Goal: Navigation & Orientation: Find specific page/section

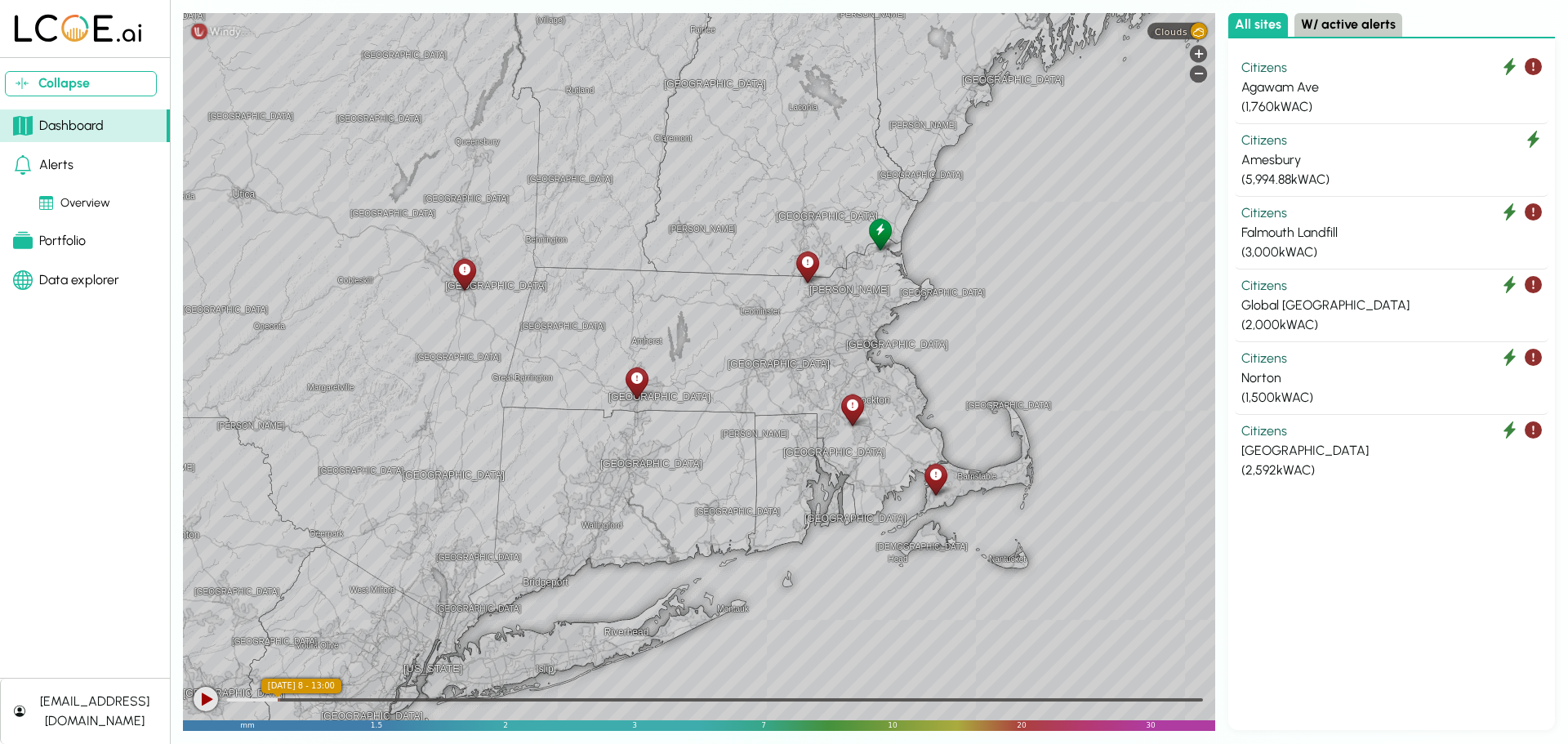
click at [807, 266] on icon at bounding box center [807, 262] width 11 height 18
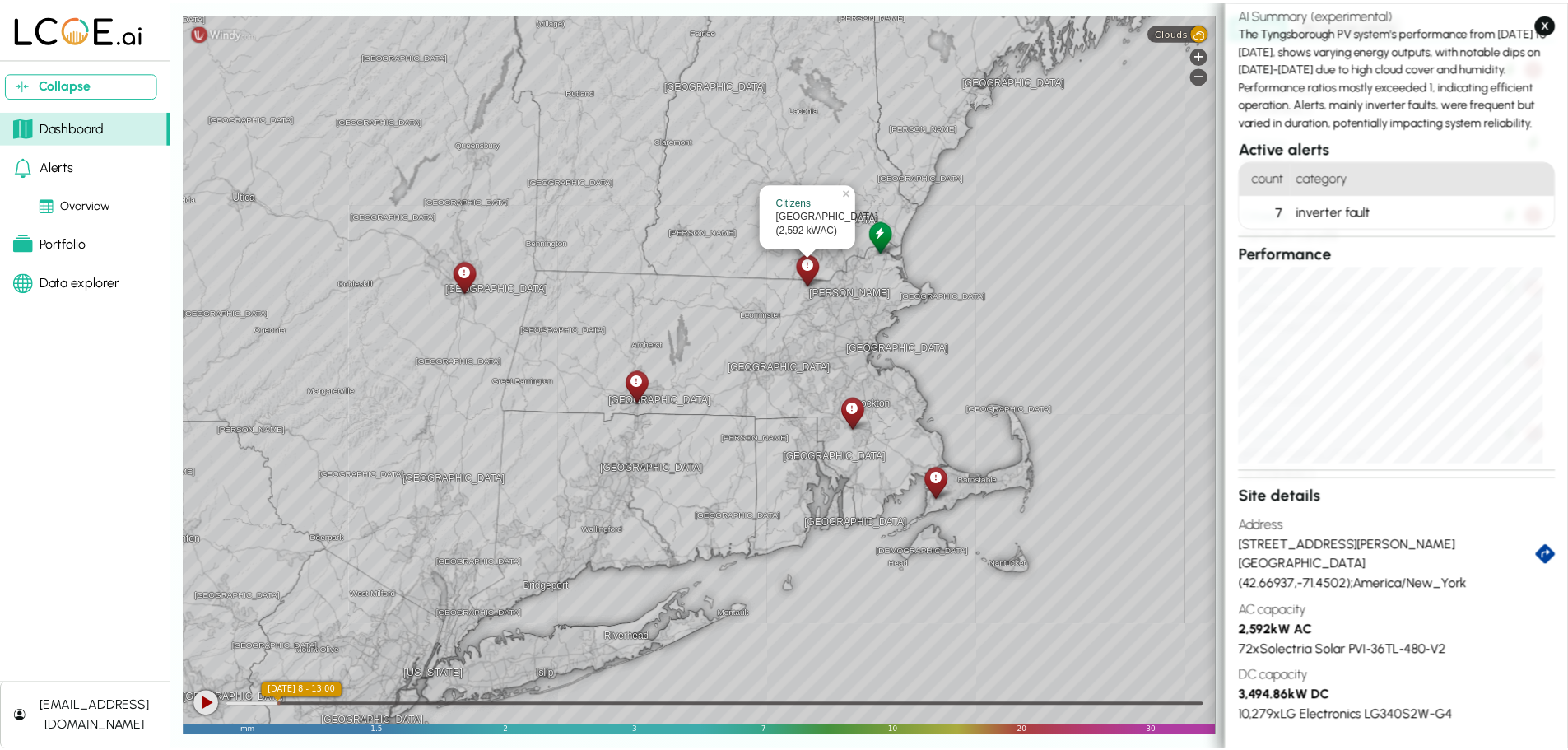
scroll to position [125, 0]
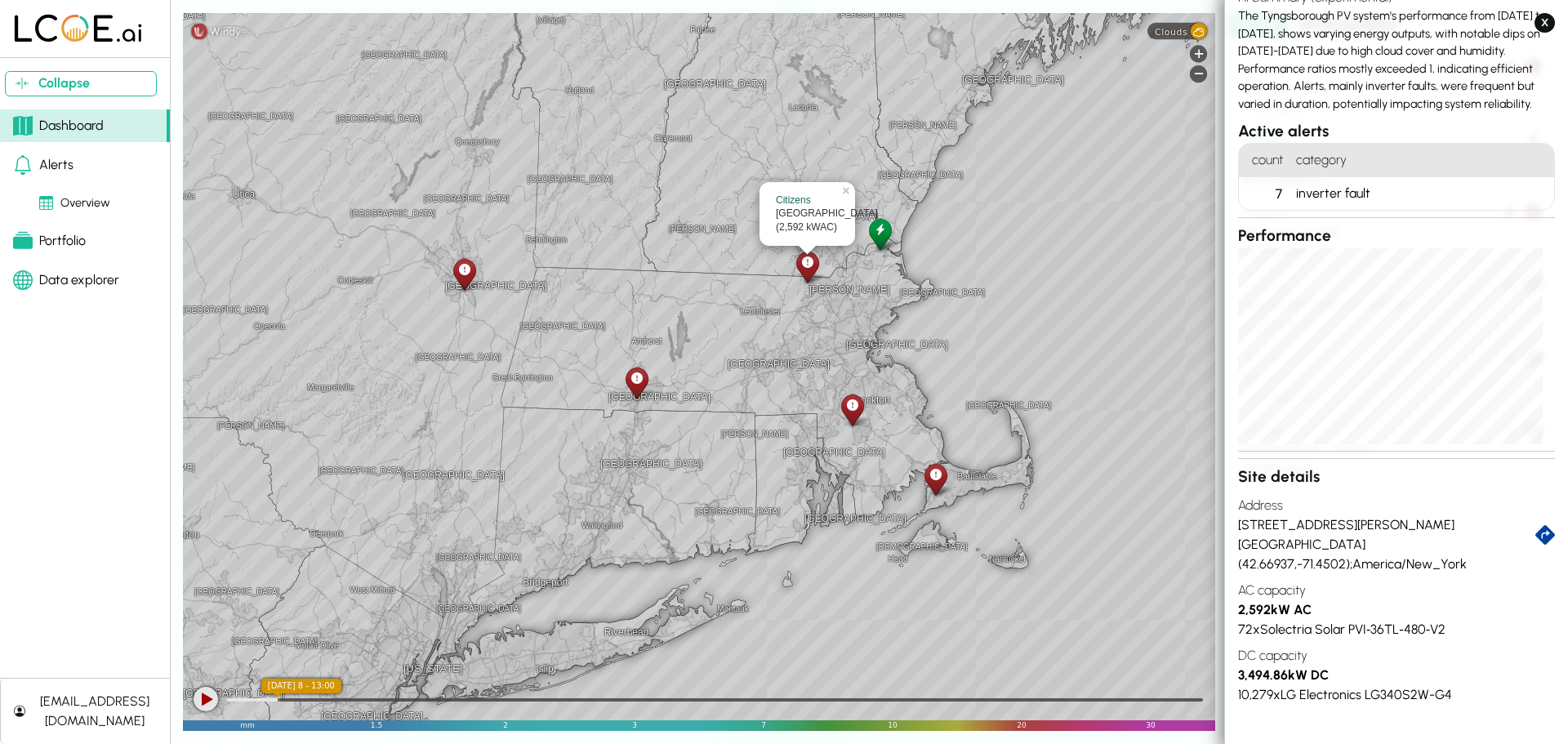
click at [50, 170] on div "Alerts" at bounding box center [43, 165] width 60 height 19
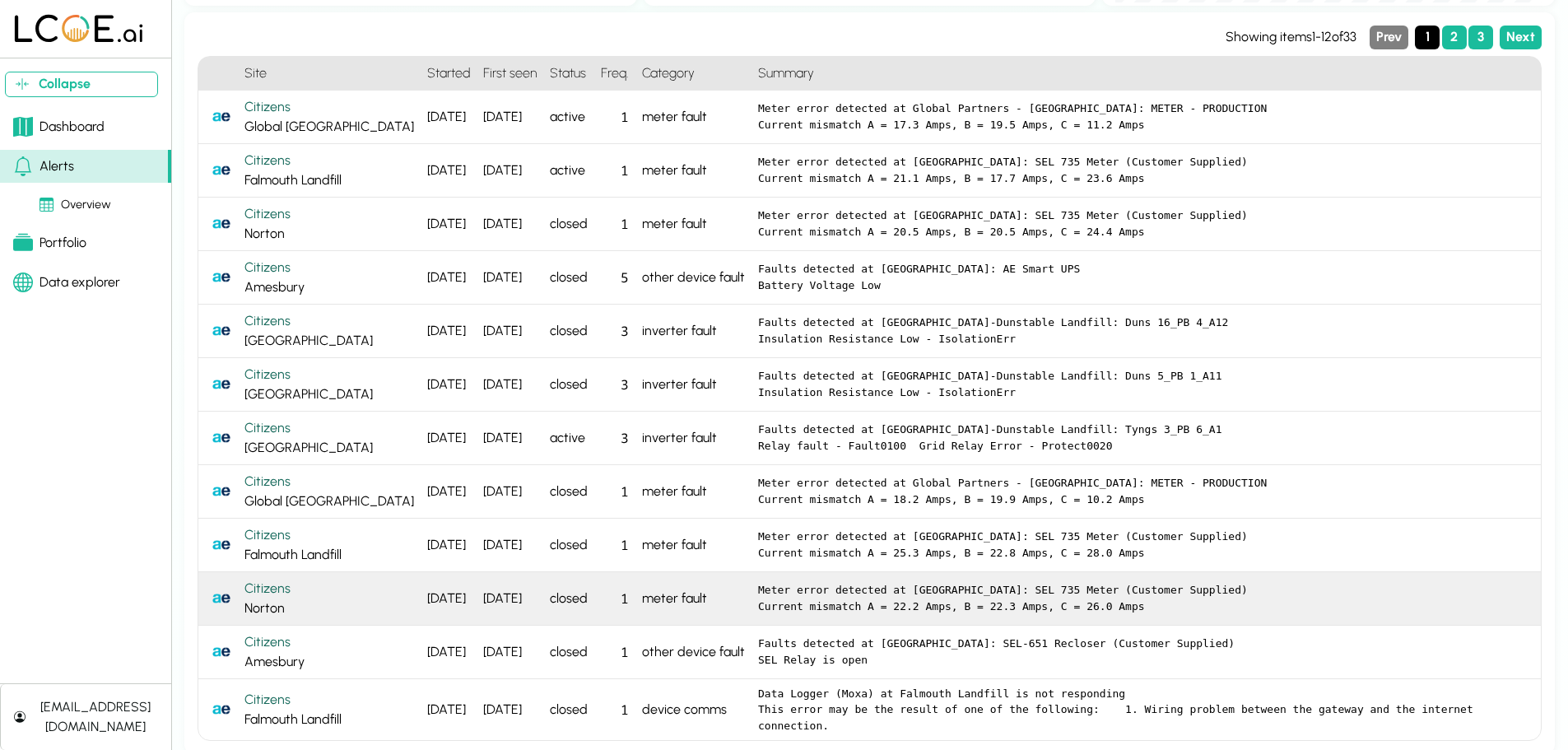
scroll to position [276, 0]
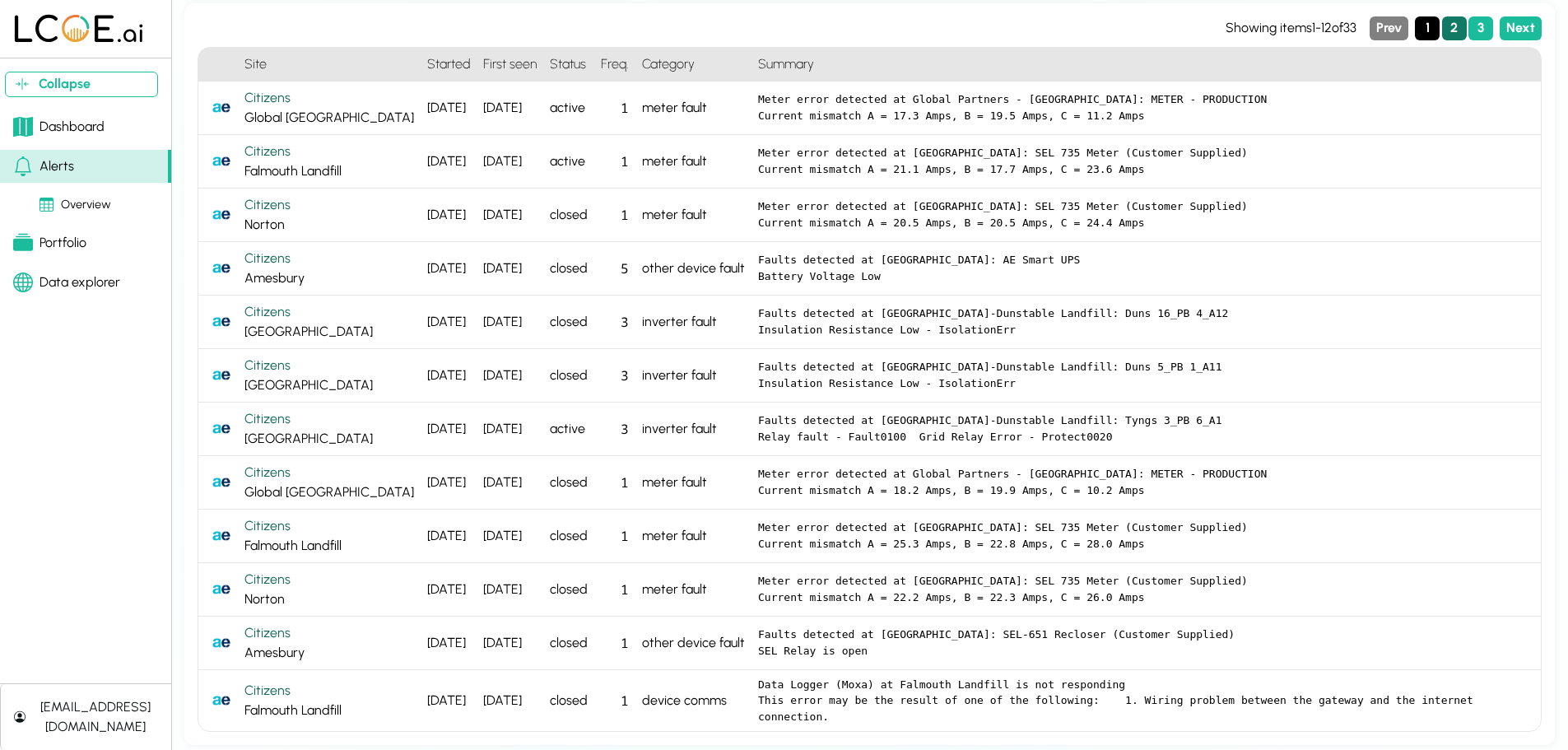
click at [1451, 23] on button "2" at bounding box center [1454, 29] width 24 height 24
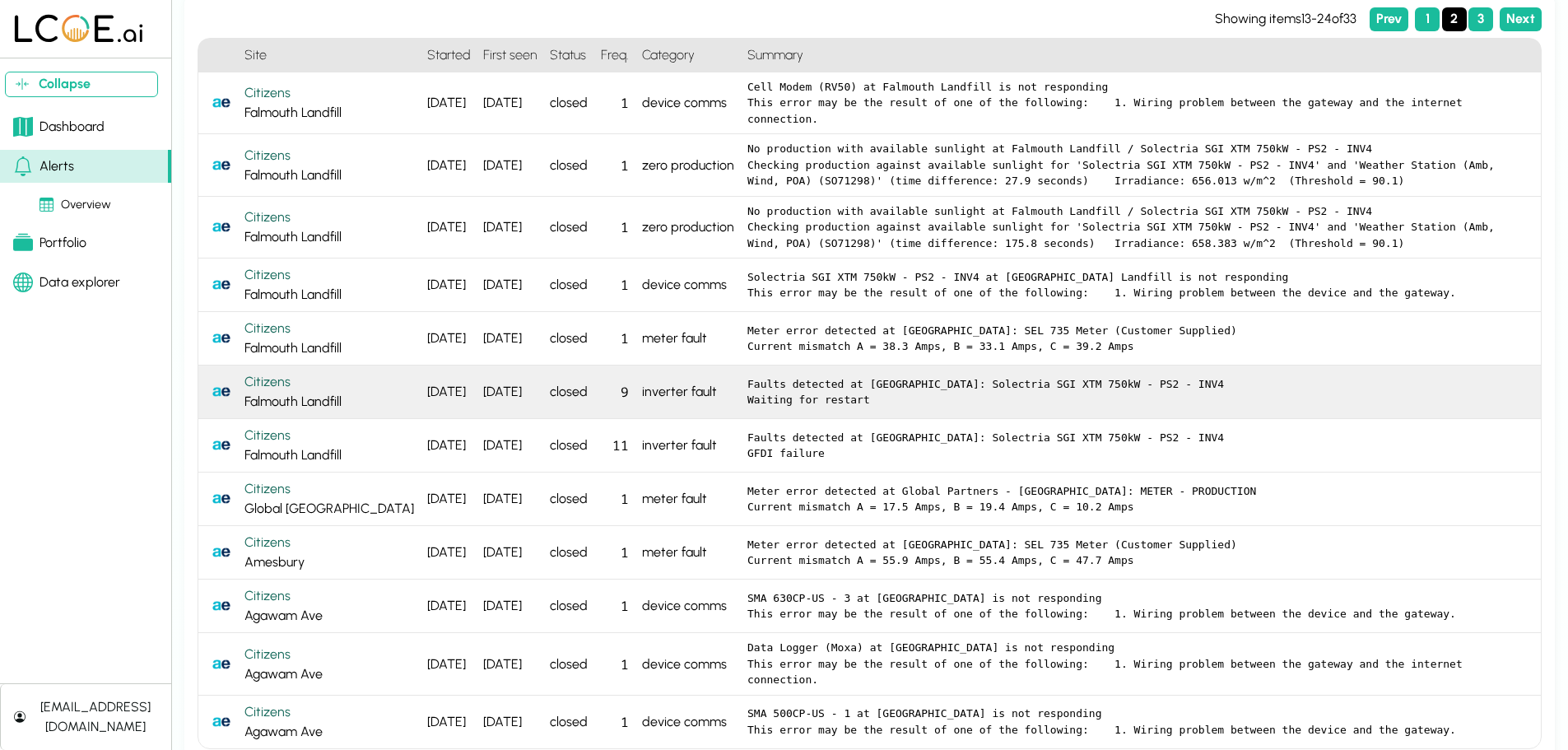
scroll to position [294, 0]
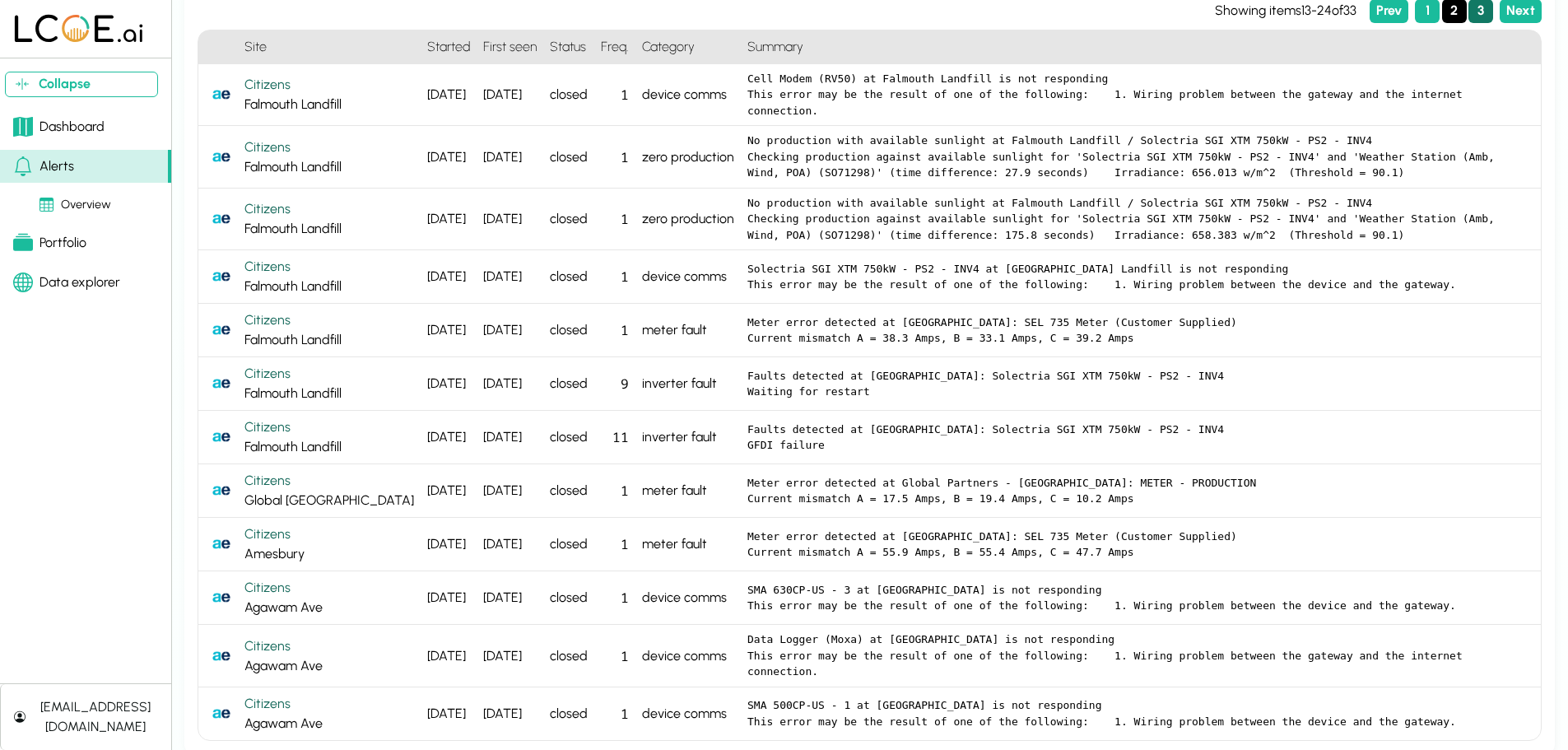
click at [1479, 8] on button "3" at bounding box center [1480, 11] width 24 height 24
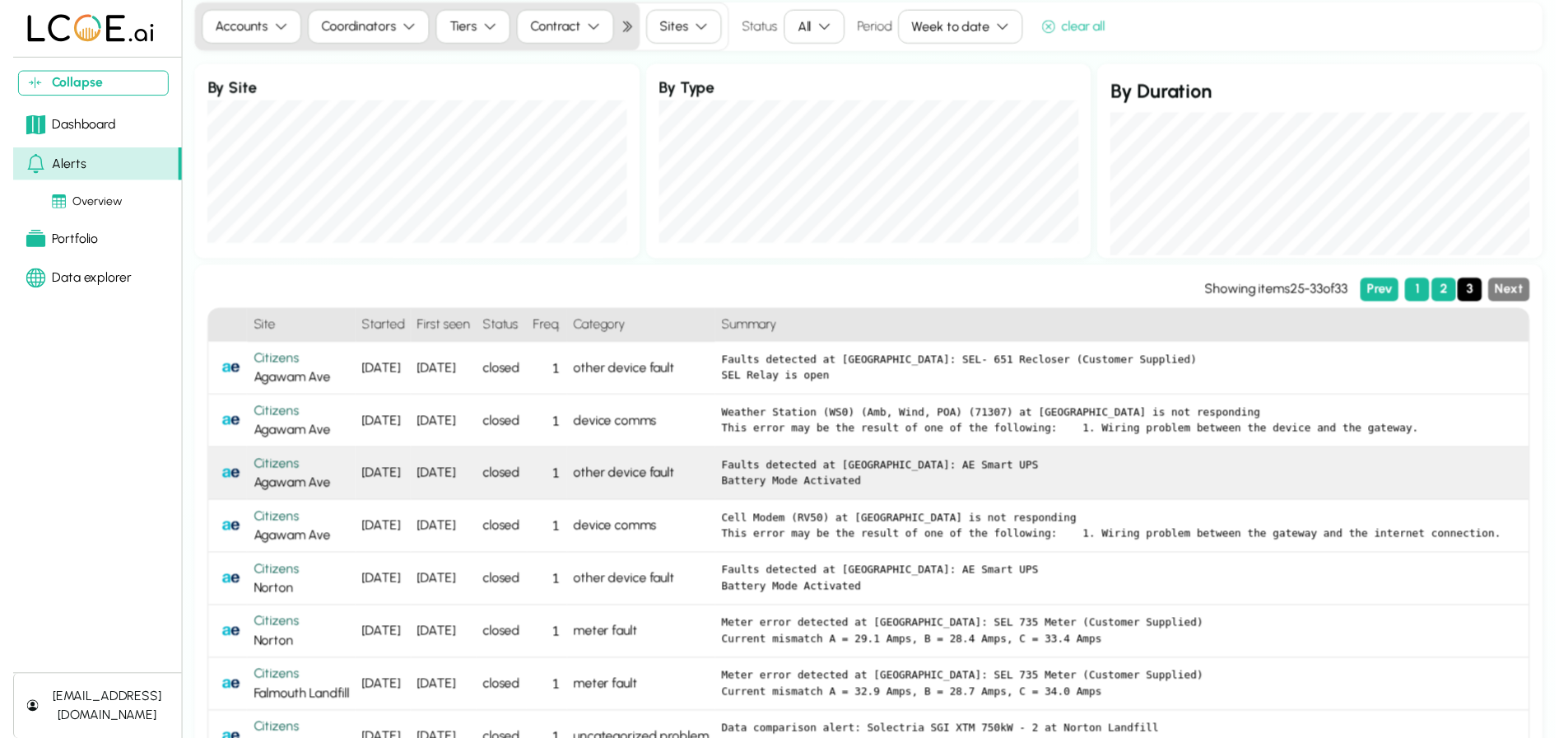
scroll to position [0, 0]
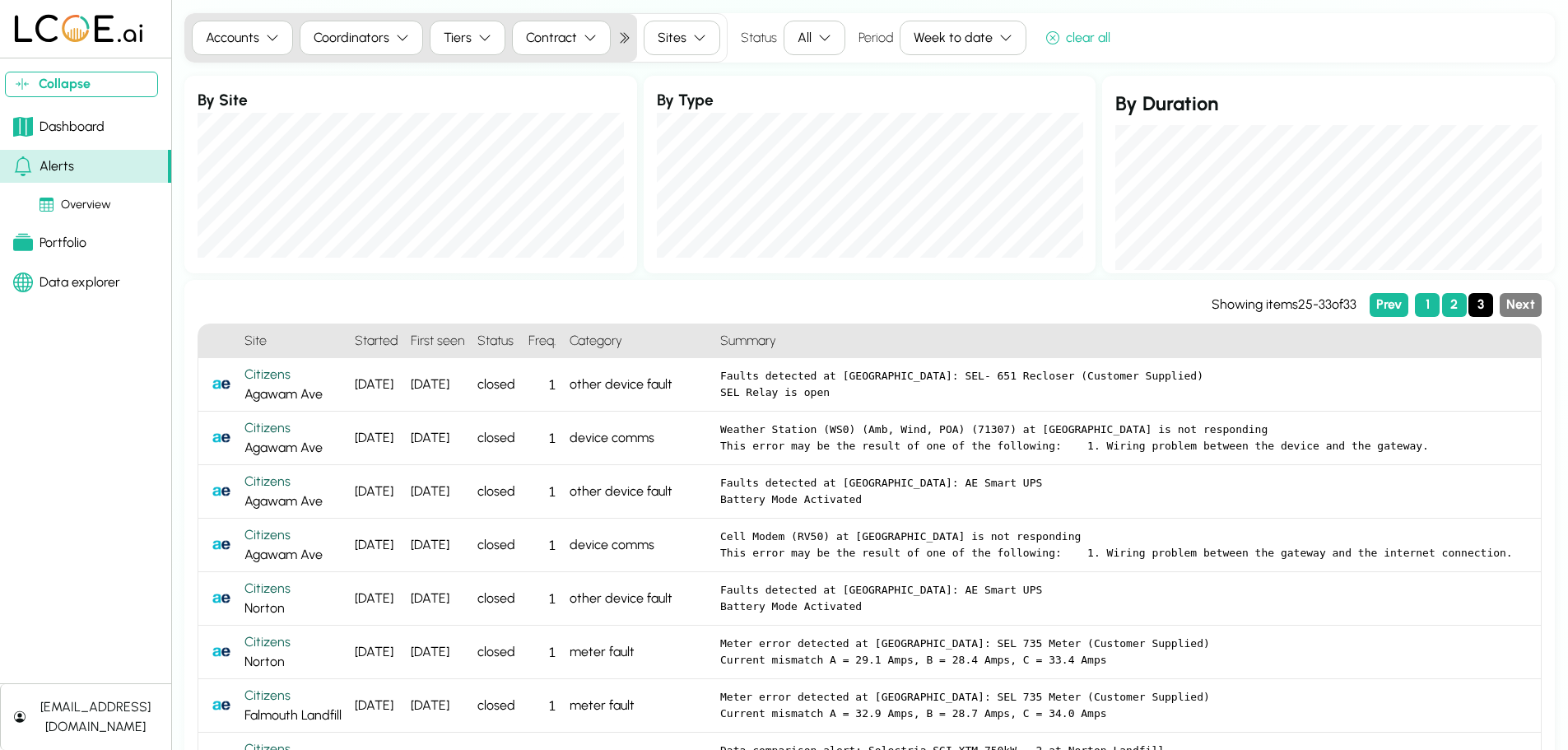
click at [59, 244] on div "Portfolio" at bounding box center [49, 243] width 74 height 20
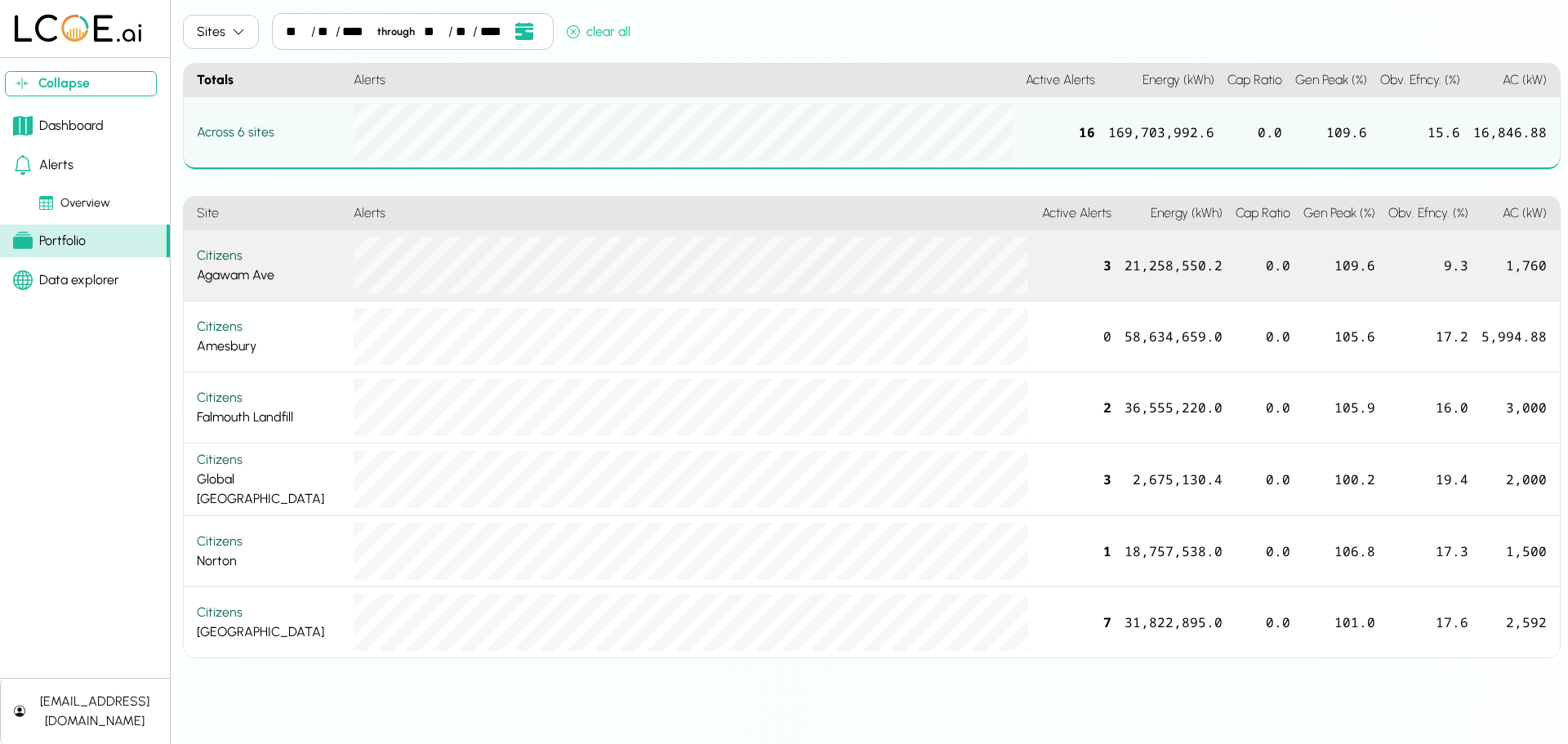
click at [321, 273] on div "Citizens Agawam Ave" at bounding box center [268, 266] width 143 height 39
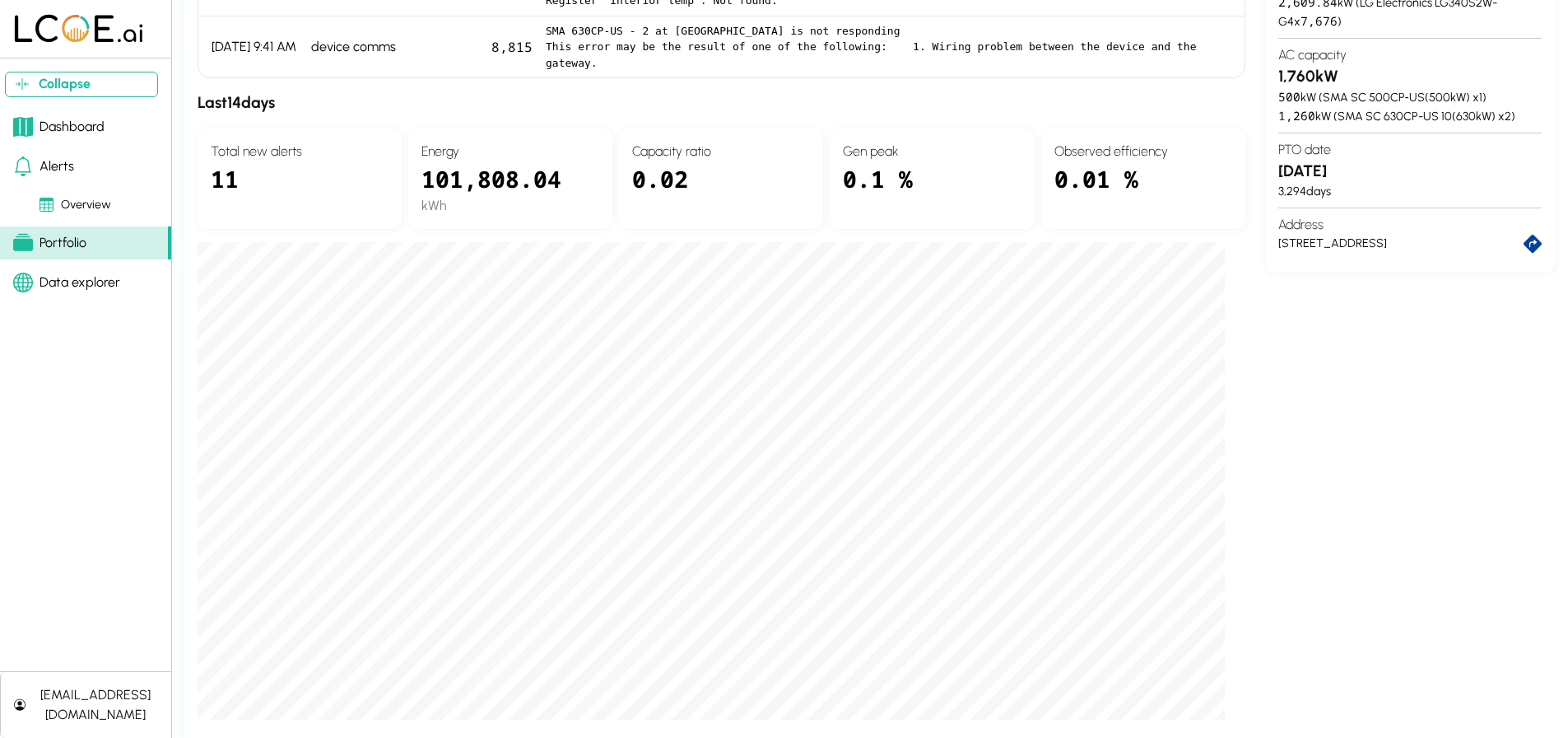
scroll to position [411, 0]
